Goal: Task Accomplishment & Management: Manage account settings

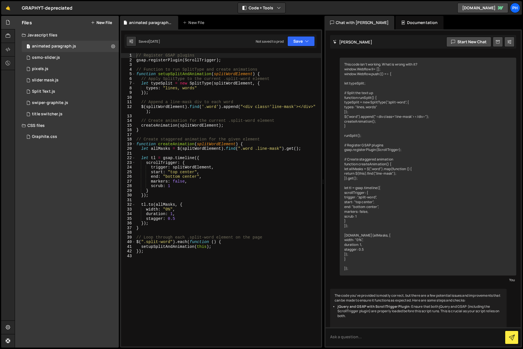
scroll to position [1770, 0]
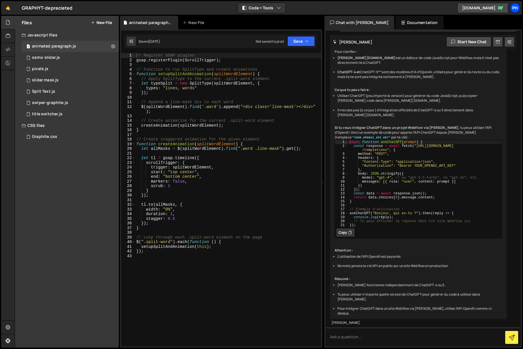
click at [517, 8] on div "Ph" at bounding box center [515, 8] width 10 height 10
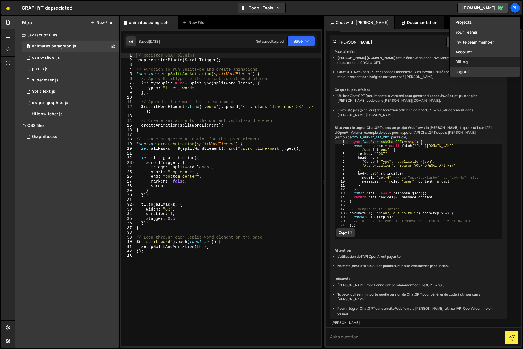
click at [459, 62] on link "Billing" at bounding box center [485, 62] width 70 height 10
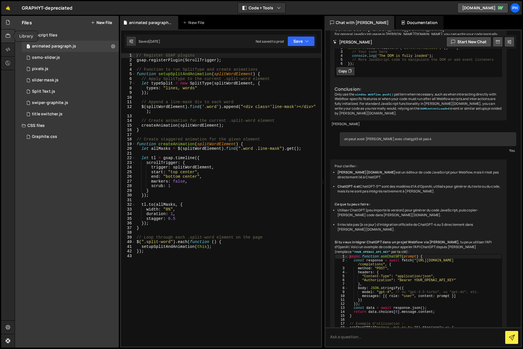
scroll to position [1573, 0]
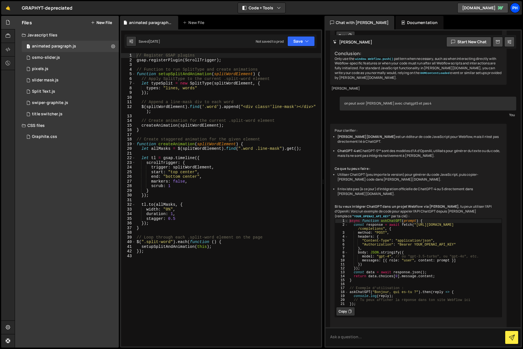
click at [515, 8] on div "Ph" at bounding box center [515, 8] width 10 height 10
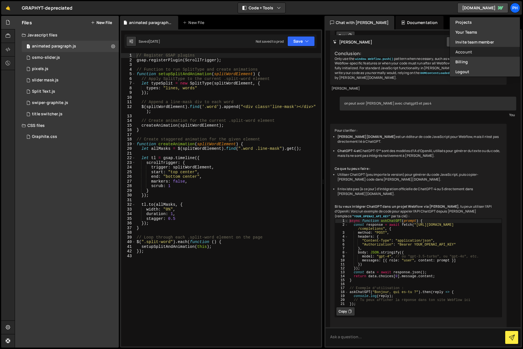
click at [460, 51] on link "Account" at bounding box center [485, 52] width 70 height 10
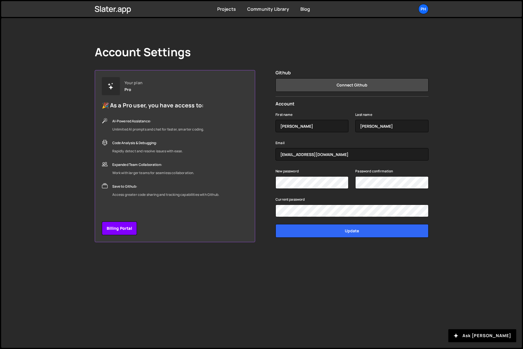
click at [115, 229] on link "Billing Portal" at bounding box center [119, 229] width 35 height 14
click at [424, 8] on div "Ph" at bounding box center [423, 9] width 10 height 10
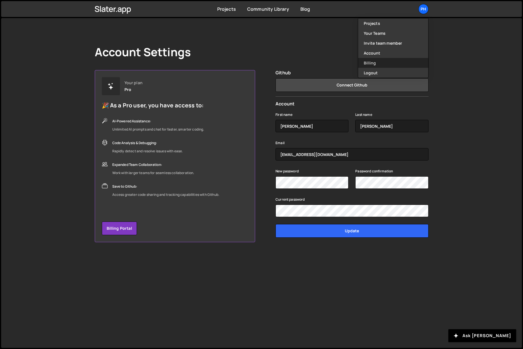
click at [369, 64] on link "Billing" at bounding box center [393, 63] width 70 height 10
